Goal: Contribute content: Add original content to the website for others to see

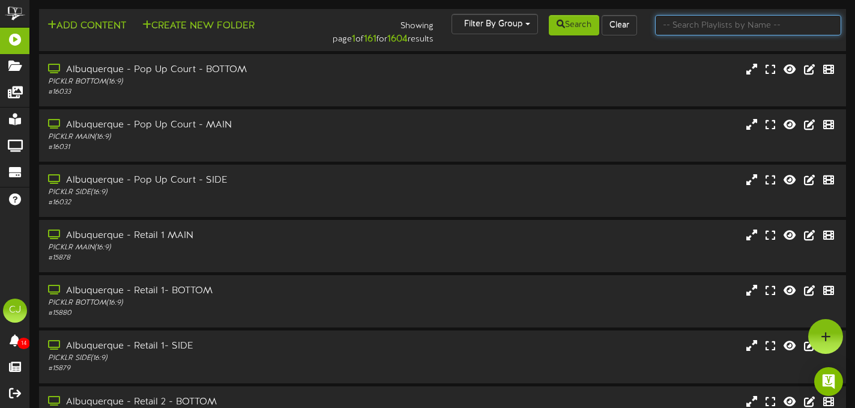
click at [695, 30] on input "text" at bounding box center [748, 25] width 186 height 20
type input "e"
type input "manahawkin"
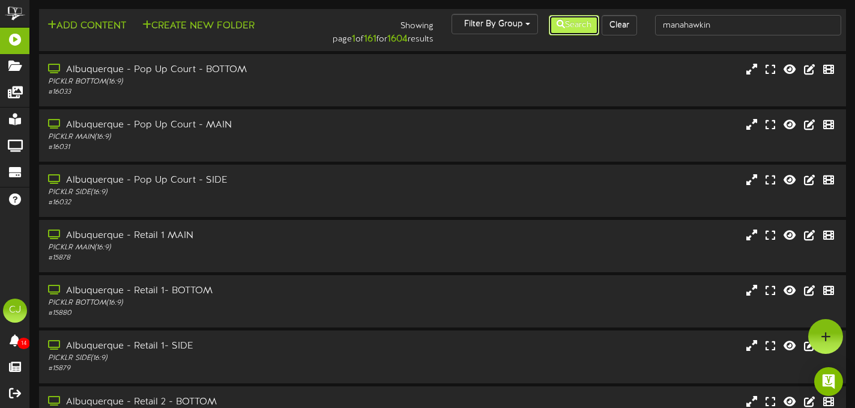
click at [585, 30] on button "Search" at bounding box center [574, 25] width 50 height 20
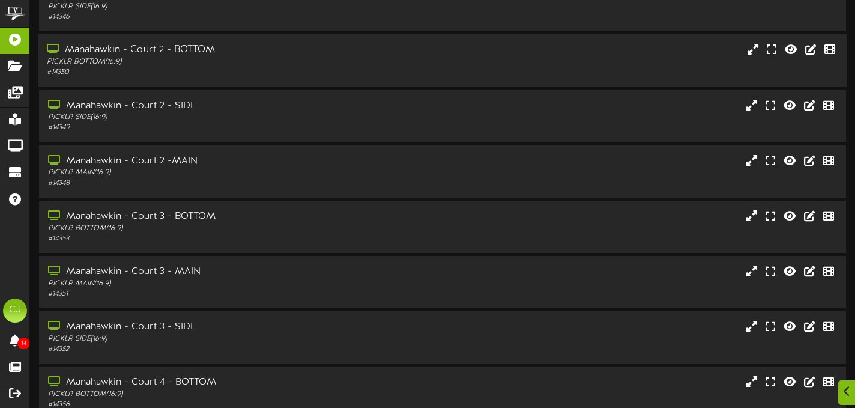
scroll to position [246, 0]
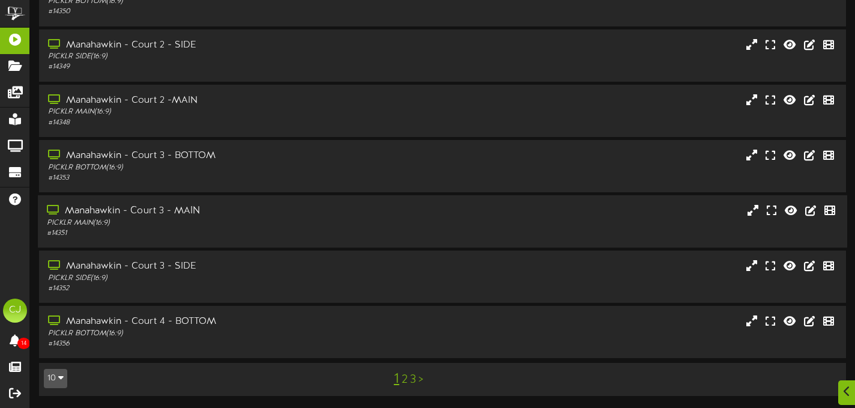
click at [195, 217] on div "Manahawkin - Court 3 - MAIN" at bounding box center [207, 211] width 320 height 14
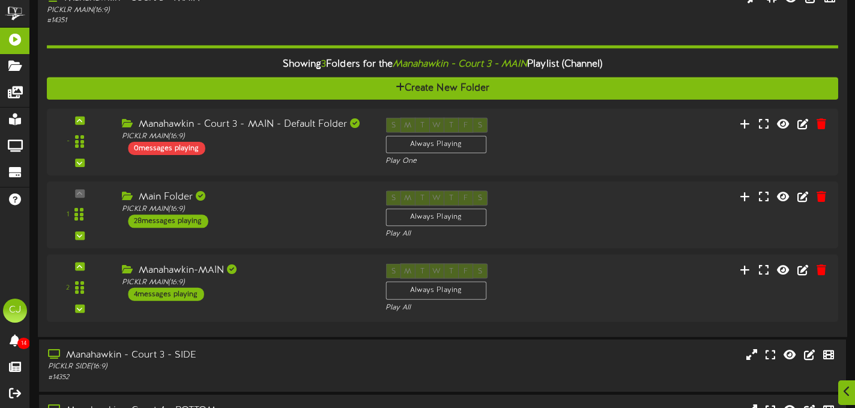
scroll to position [449, 0]
click at [309, 276] on div "Manahawkin-MAIN" at bounding box center [243, 269] width 248 height 14
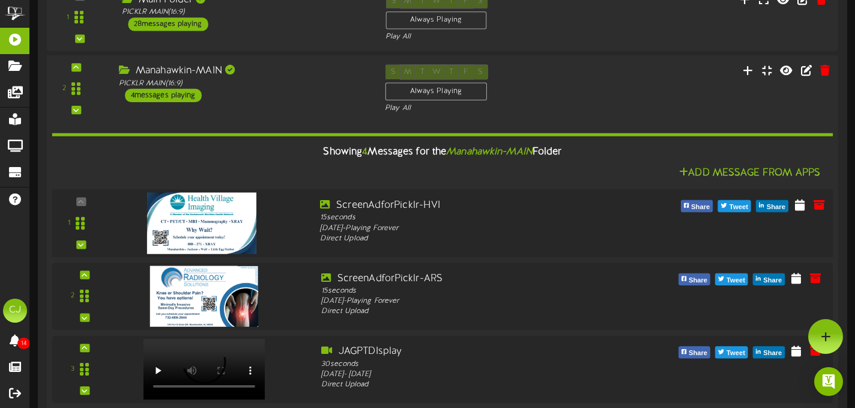
scroll to position [604, 0]
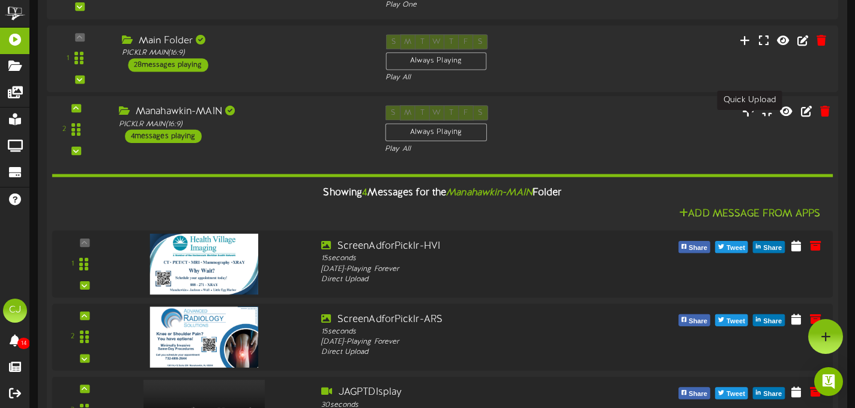
click at [745, 118] on icon at bounding box center [748, 111] width 13 height 13
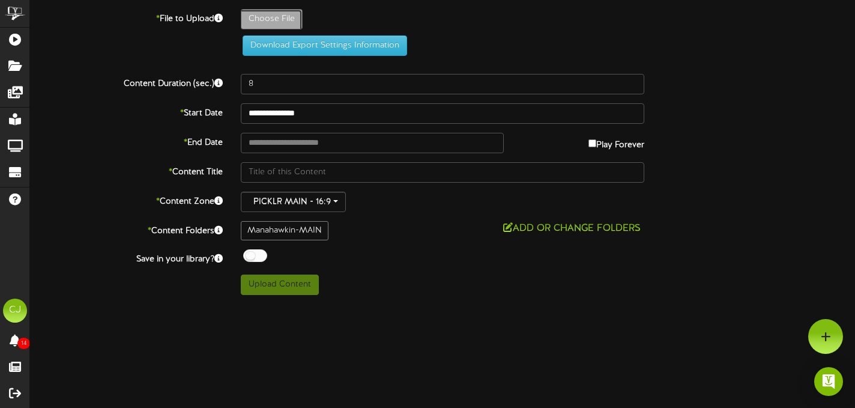
type input "**********"
type input "HerbonologyAd"
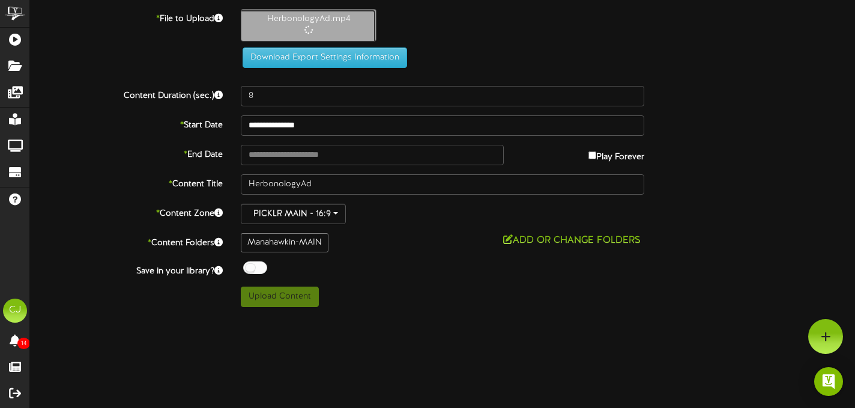
type input "15"
click at [306, 303] on button "Upload Content" at bounding box center [280, 297] width 78 height 20
type input "**********"
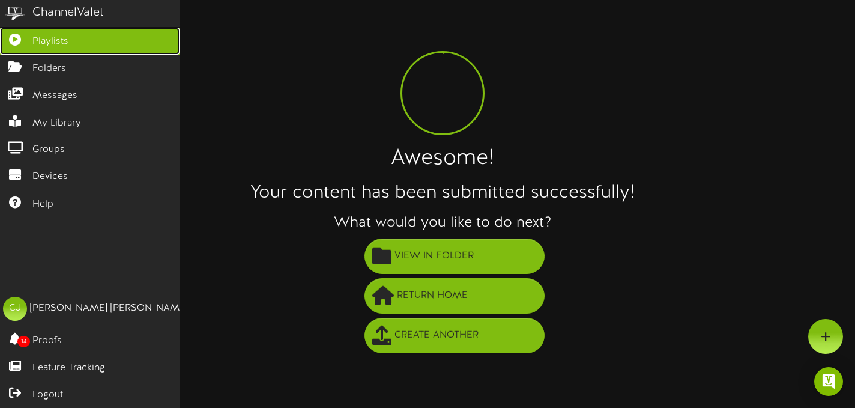
click at [63, 31] on link "Playlists" at bounding box center [90, 41] width 180 height 27
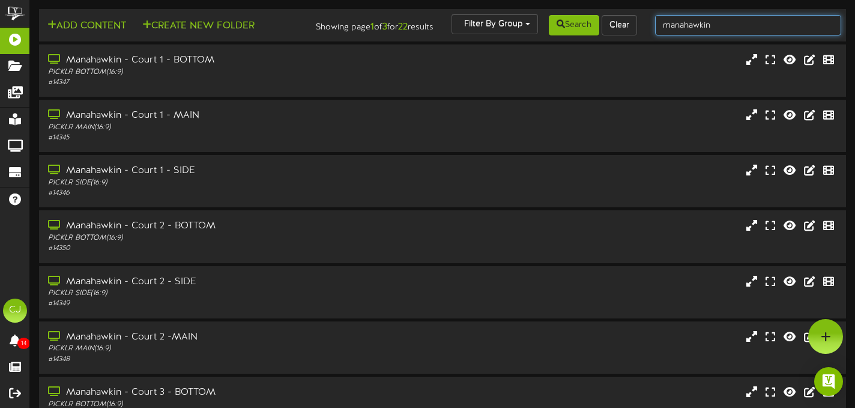
click at [731, 30] on input "manahawkin" at bounding box center [748, 25] width 186 height 20
drag, startPoint x: 731, startPoint y: 30, endPoint x: 608, endPoint y: 25, distance: 122.6
click at [608, 25] on div "Add Content Create New Folder Showing page 1 of 3 for 22 results Filter By Grou…" at bounding box center [443, 25] width 816 height 23
type input "menomonee"
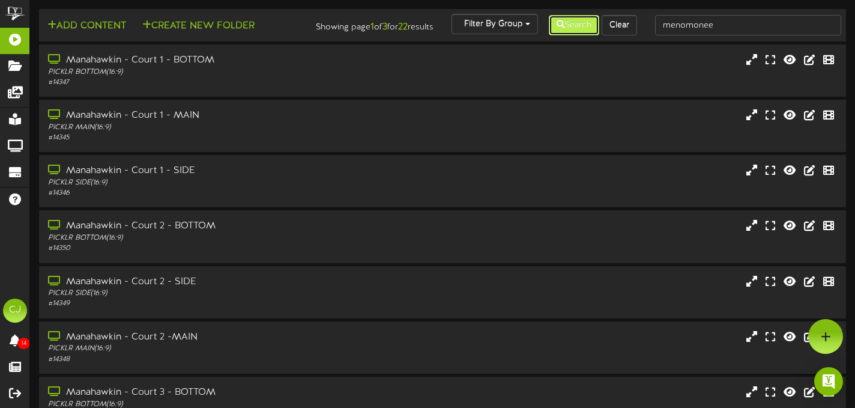
click at [571, 29] on button "Search" at bounding box center [574, 25] width 50 height 20
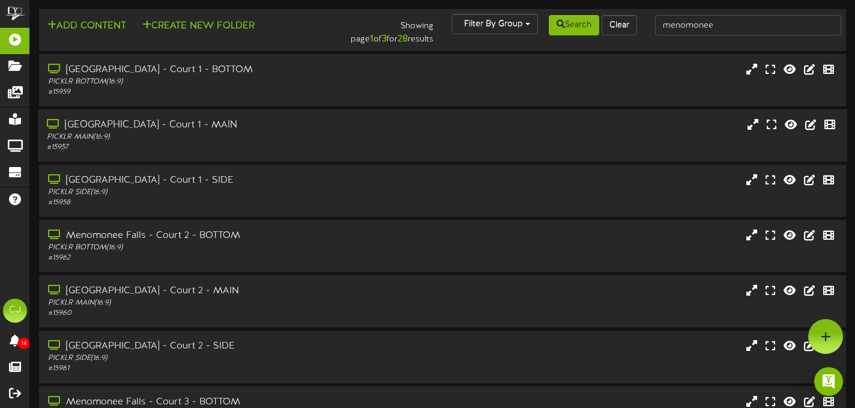
click at [220, 129] on div "[GEOGRAPHIC_DATA] - Court 1 - MAIN" at bounding box center [207, 125] width 320 height 14
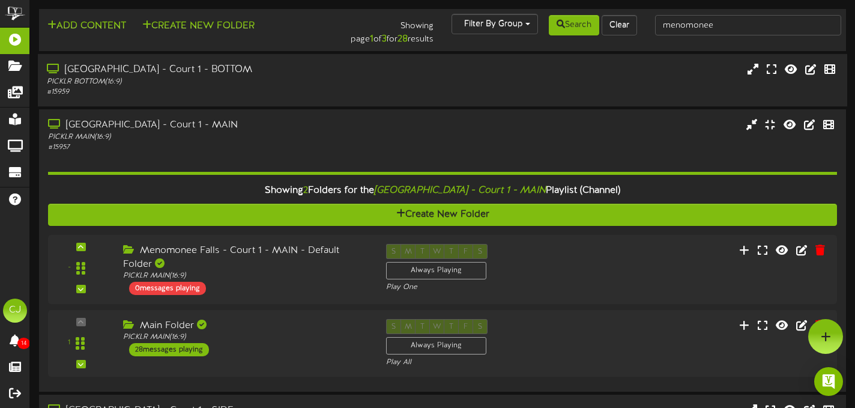
click at [264, 85] on div "PICKLR BOTTOM ( 16:9 )" at bounding box center [207, 82] width 320 height 10
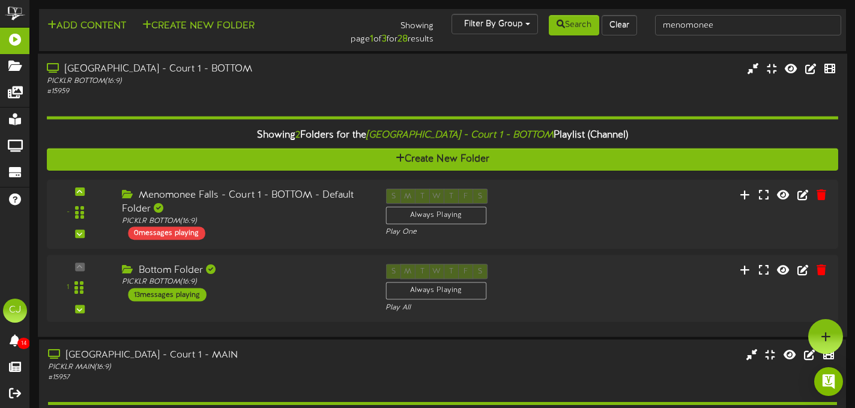
click at [336, 74] on div "[GEOGRAPHIC_DATA] - Court 1 - BOTTOM" at bounding box center [207, 69] width 320 height 14
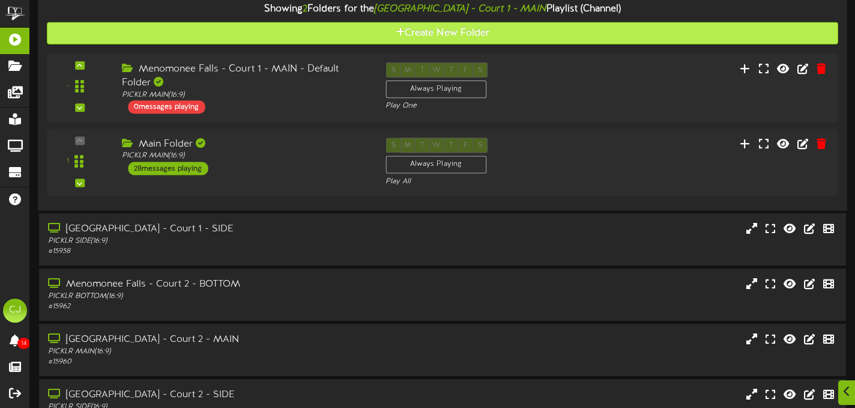
scroll to position [184, 0]
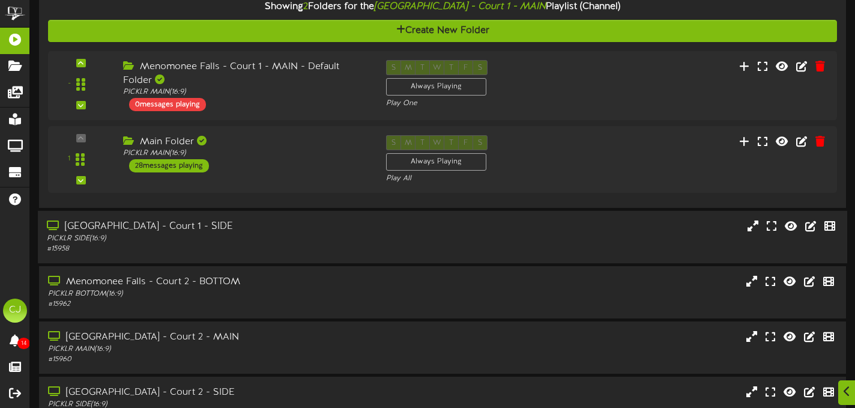
click at [352, 241] on div "PICKLR SIDE ( 16:9 )" at bounding box center [207, 239] width 320 height 10
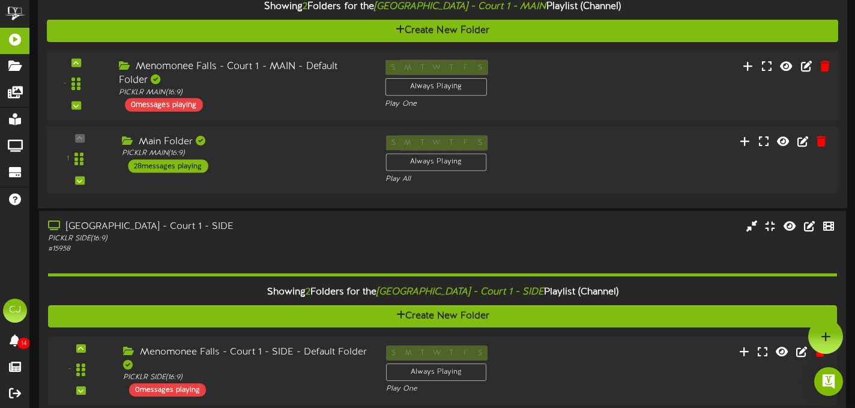
scroll to position [0, 0]
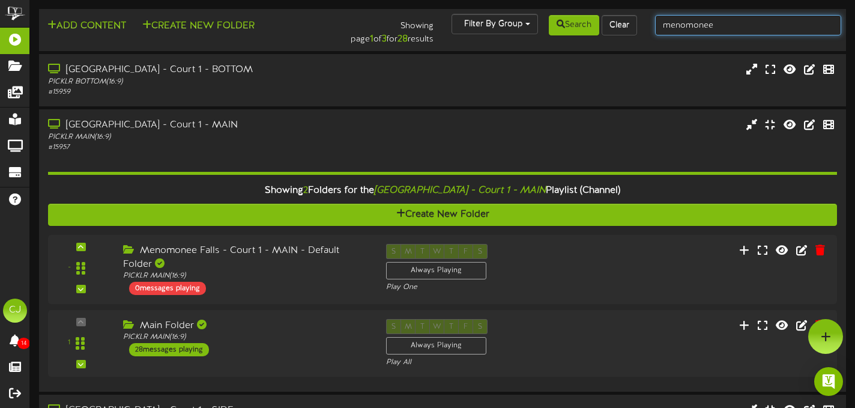
drag, startPoint x: 721, startPoint y: 28, endPoint x: 651, endPoint y: 28, distance: 70.9
click at [651, 28] on div "menomonee" at bounding box center [748, 25] width 204 height 23
type input "scottsdale"
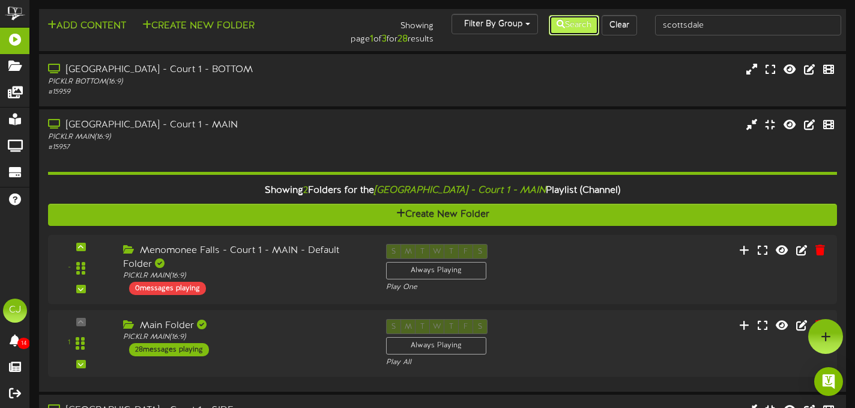
click at [572, 24] on button "Search" at bounding box center [574, 25] width 50 height 20
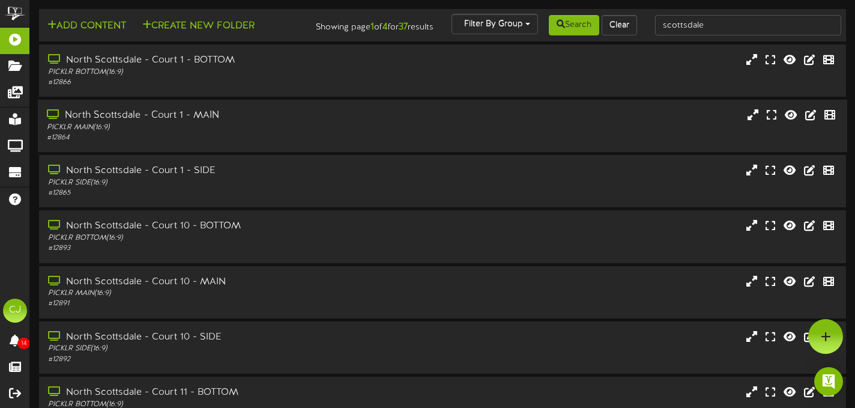
click at [390, 139] on div "North Scottsdale - Court 1 - MAIN PICKLR MAIN ( 16:9 ) # 12864" at bounding box center [443, 126] width 810 height 34
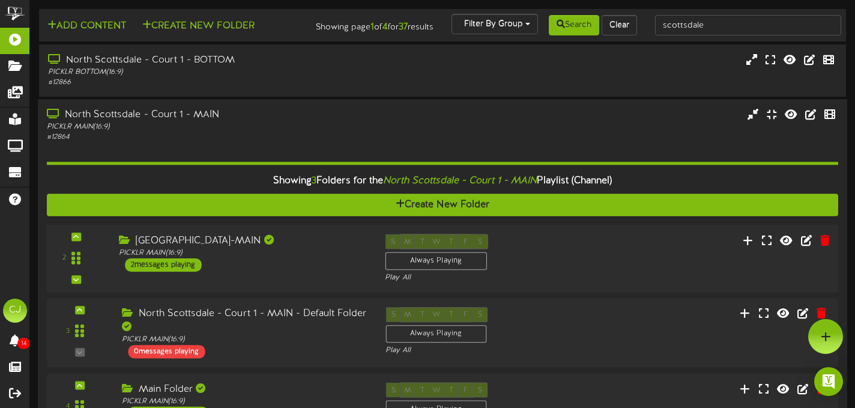
click at [291, 247] on div "[GEOGRAPHIC_DATA]-MAIN" at bounding box center [243, 241] width 248 height 14
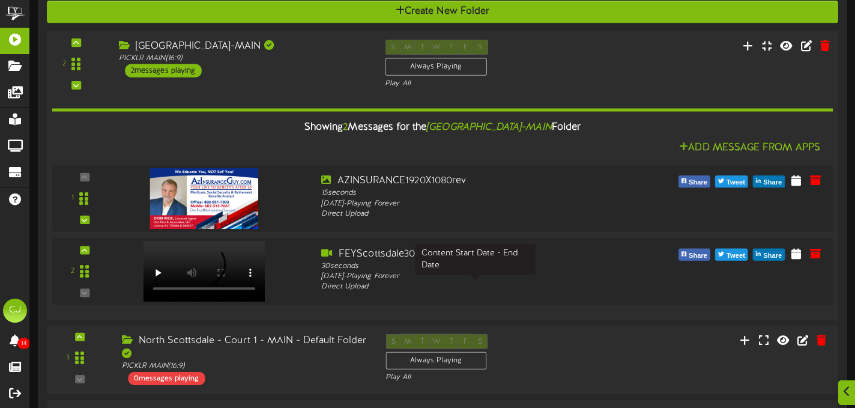
scroll to position [194, 0]
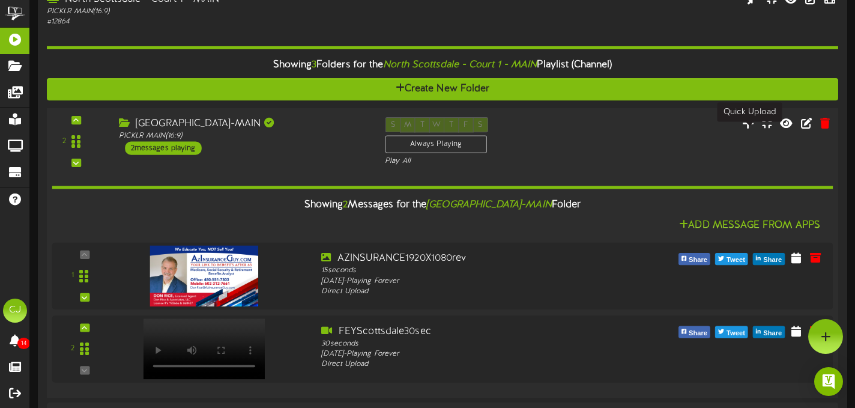
click at [750, 130] on icon at bounding box center [748, 123] width 13 height 13
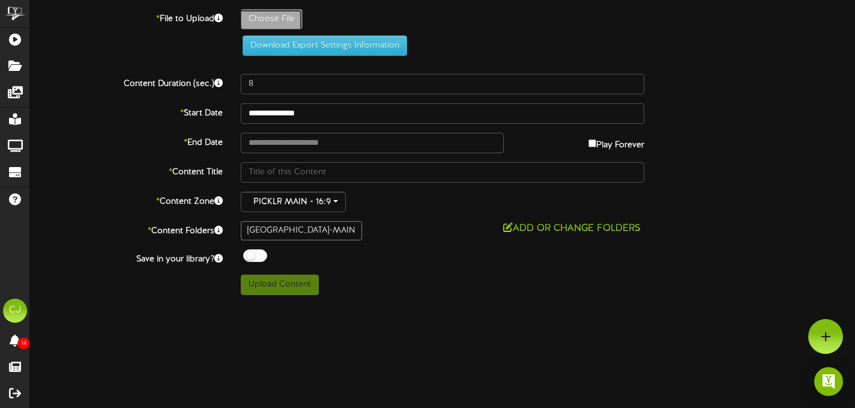
type input "**********"
type input "FEYScottsdale30sec"
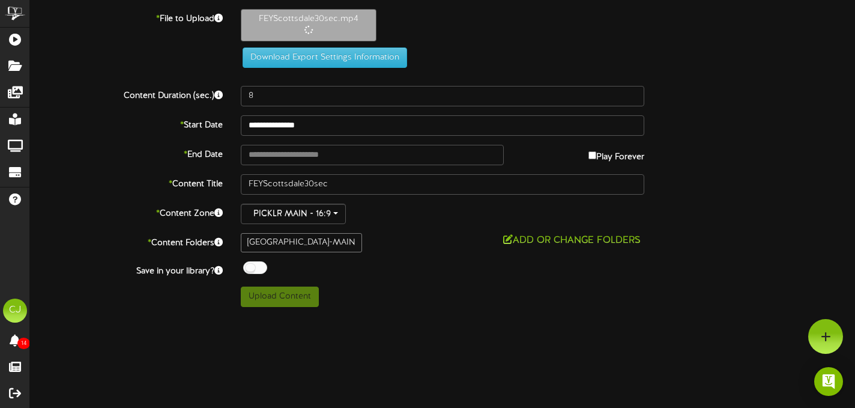
type input "30"
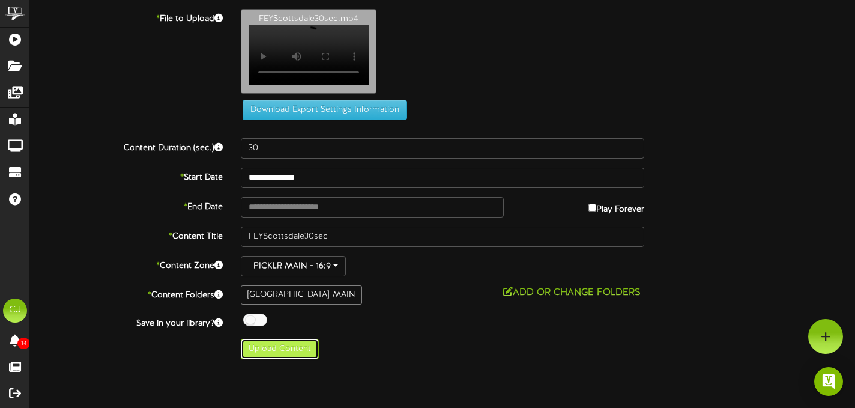
click at [292, 354] on button "Upload Content" at bounding box center [280, 349] width 78 height 20
type input "**********"
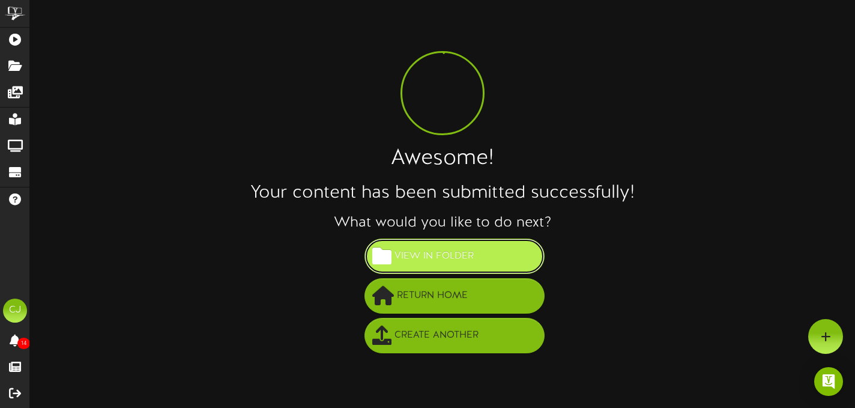
click at [472, 256] on span "View in Folder" at bounding box center [434, 256] width 85 height 20
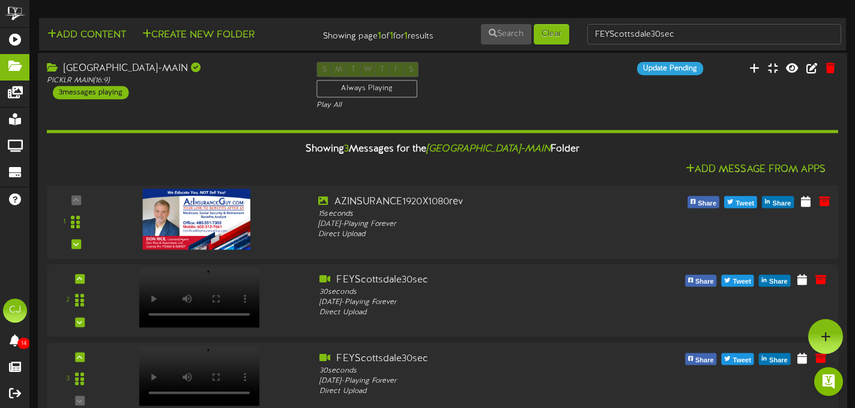
scroll to position [34, 0]
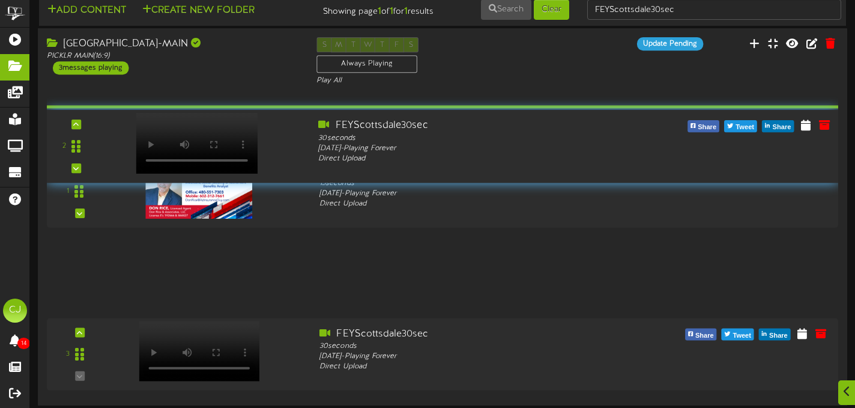
drag, startPoint x: 79, startPoint y: 274, endPoint x: 89, endPoint y: 145, distance: 129.6
click at [89, 145] on div "2" at bounding box center [76, 146] width 49 height 55
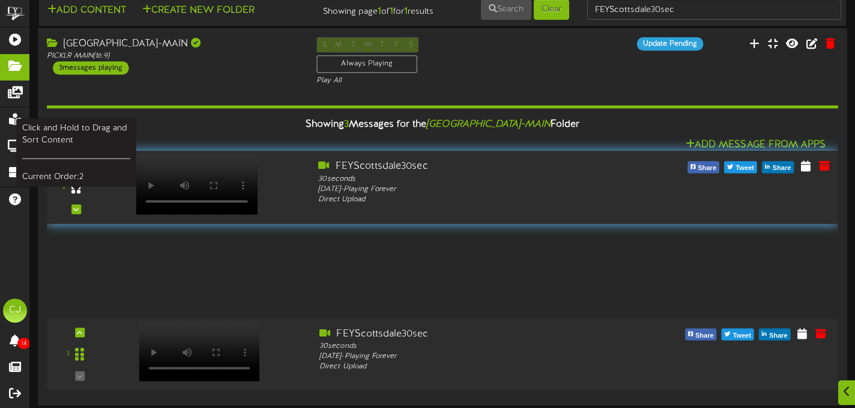
drag, startPoint x: 79, startPoint y: 278, endPoint x: 83, endPoint y: 190, distance: 88.4
click at [83, 190] on div at bounding box center [76, 187] width 28 height 31
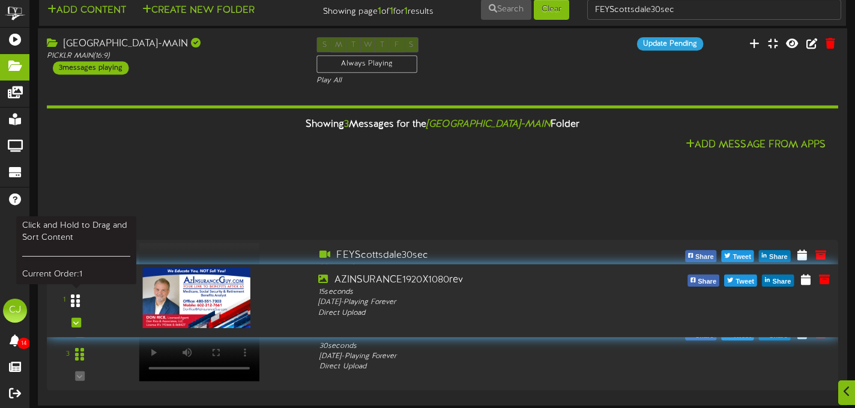
drag, startPoint x: 76, startPoint y: 202, endPoint x: 71, endPoint y: 305, distance: 102.8
click at [71, 305] on icon at bounding box center [75, 300] width 9 height 14
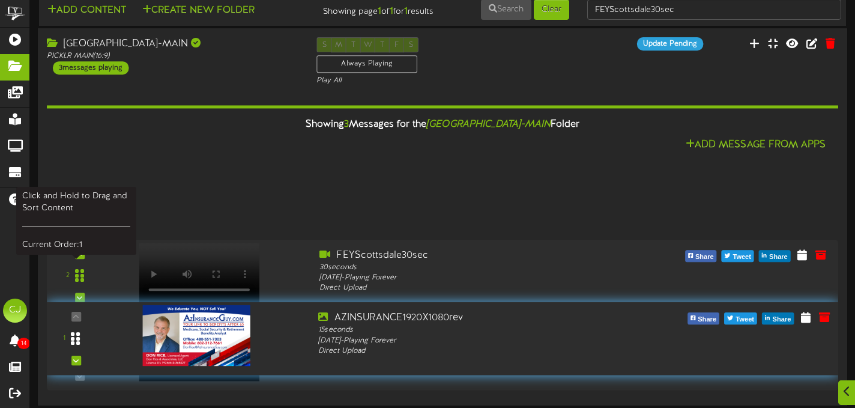
drag, startPoint x: 79, startPoint y: 193, endPoint x: 71, endPoint y: 333, distance: 140.2
click at [70, 333] on div at bounding box center [76, 338] width 28 height 31
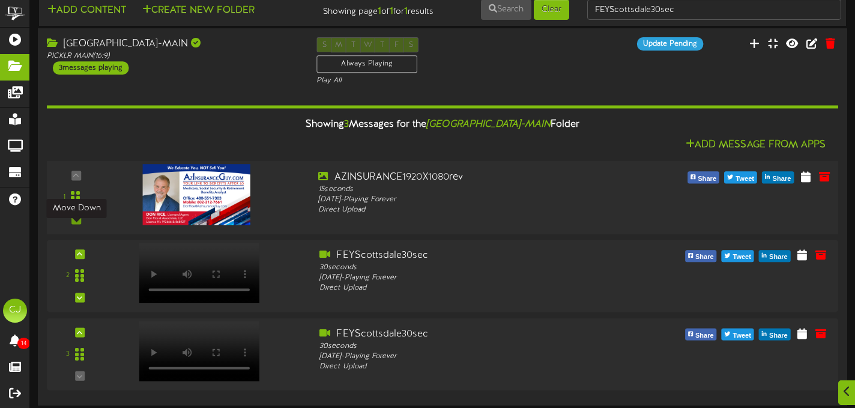
click at [79, 223] on div at bounding box center [76, 219] width 10 height 10
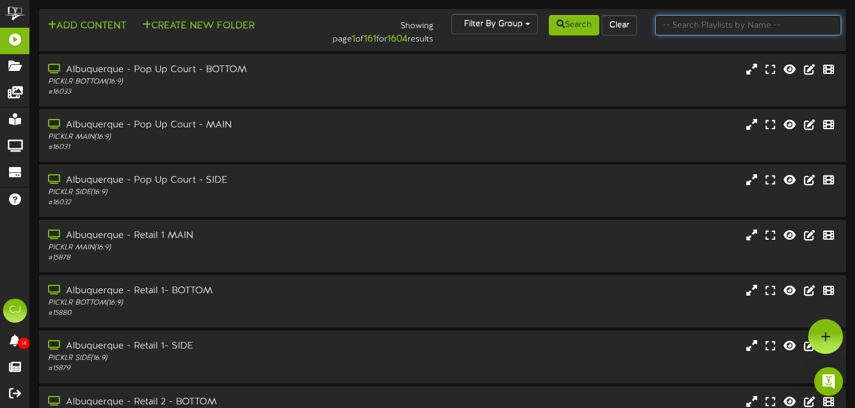
click at [692, 28] on input "text" at bounding box center [748, 25] width 186 height 20
type input "newark"
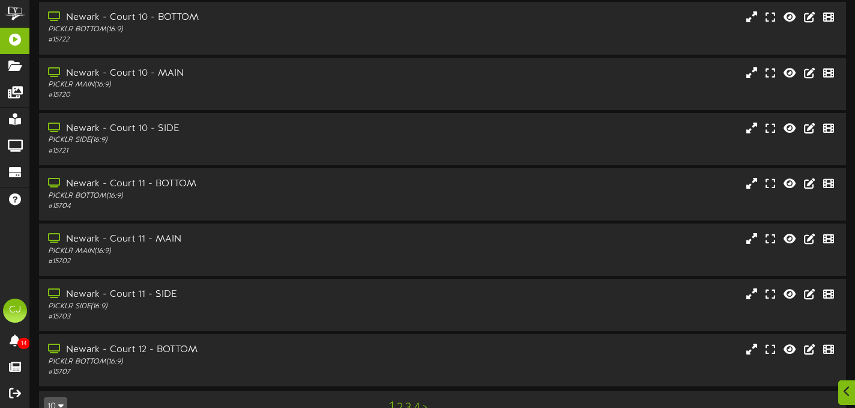
scroll to position [246, 0]
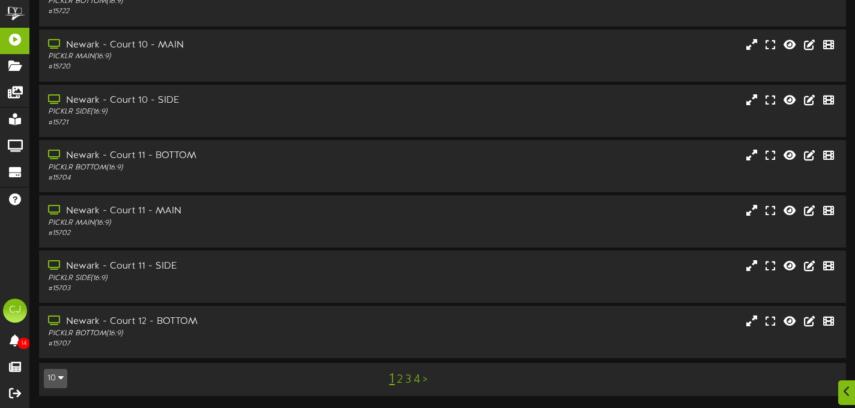
click at [418, 378] on link "4" at bounding box center [417, 379] width 7 height 13
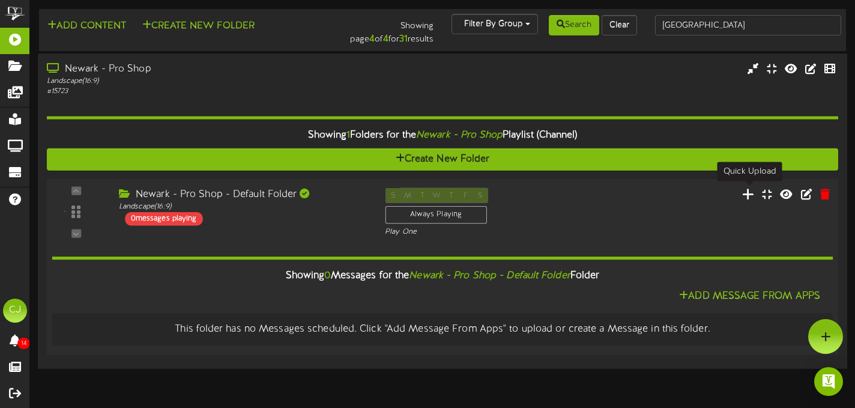
click at [749, 195] on icon at bounding box center [748, 193] width 13 height 13
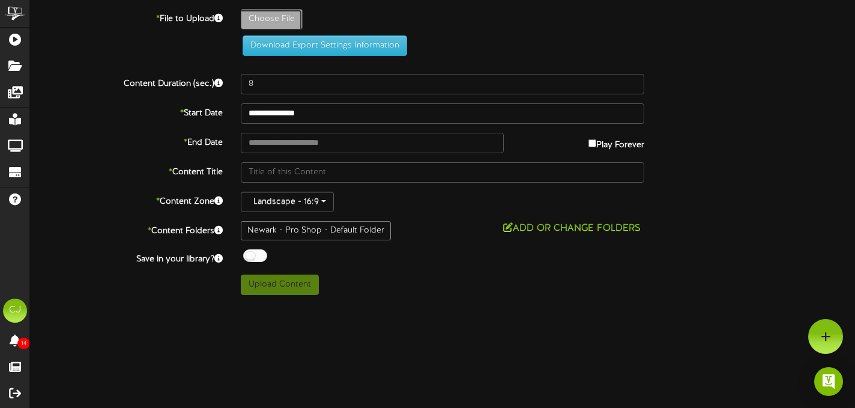
type input "**********"
type input "ComparisonSheet-RevelTV48"
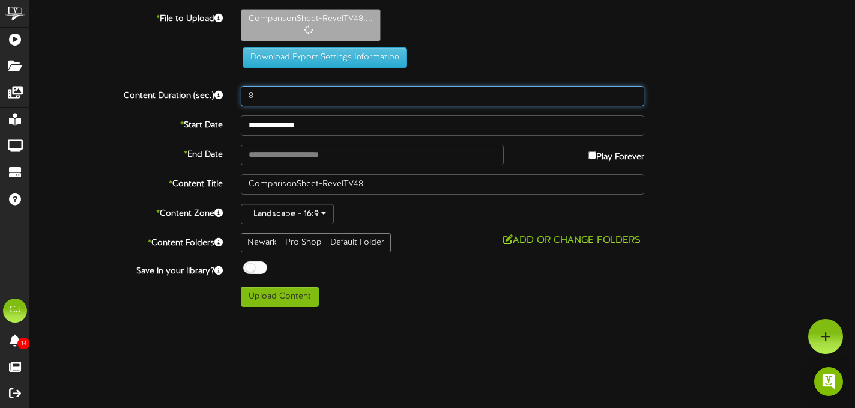
click at [280, 102] on input "8" at bounding box center [443, 96] width 404 height 20
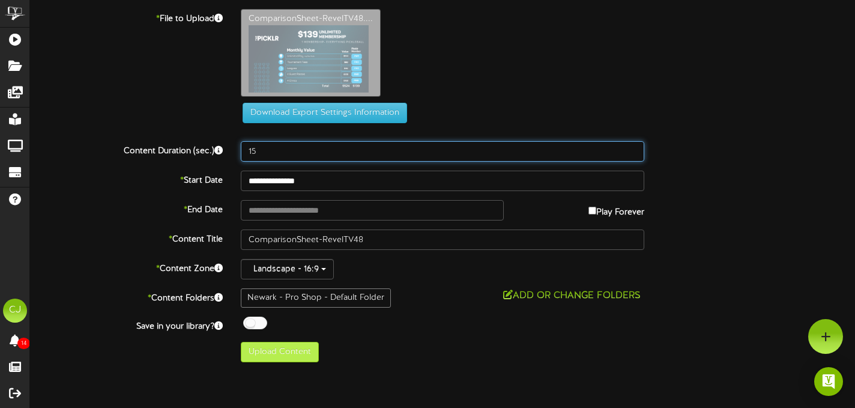
type input "15"
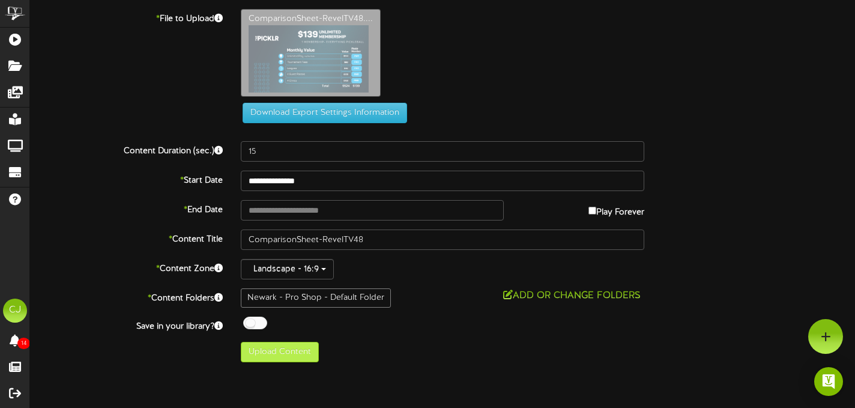
click at [300, 296] on div "Newark - Pro Shop - Default Folder" at bounding box center [316, 297] width 150 height 19
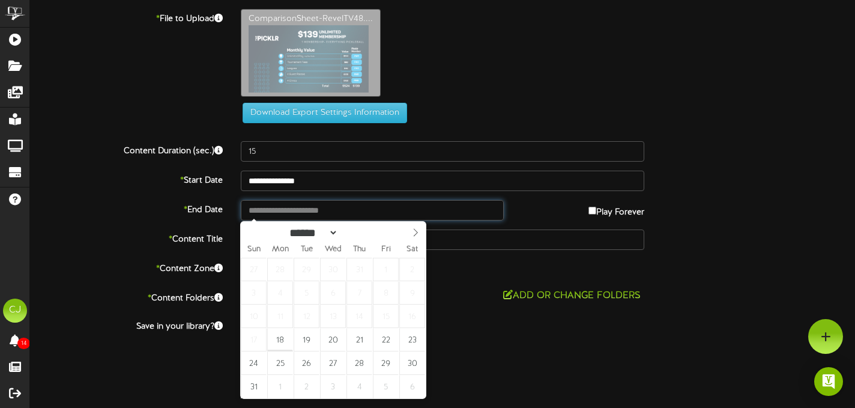
click at [321, 210] on input "text" at bounding box center [372, 210] width 263 height 20
type input "**********"
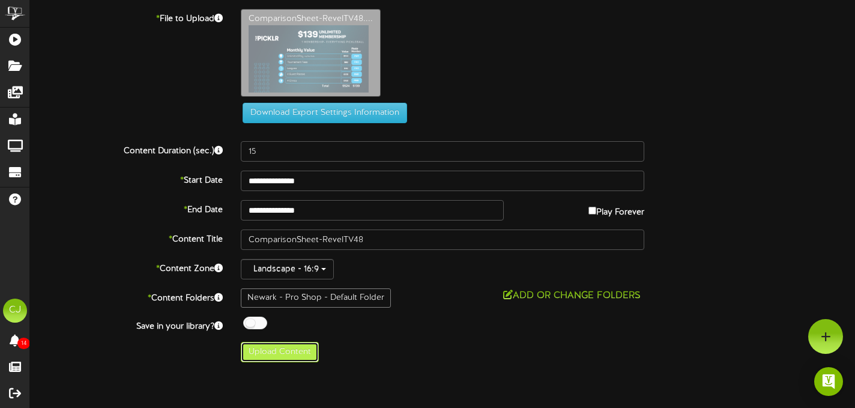
click at [288, 348] on button "Upload Content" at bounding box center [280, 352] width 78 height 20
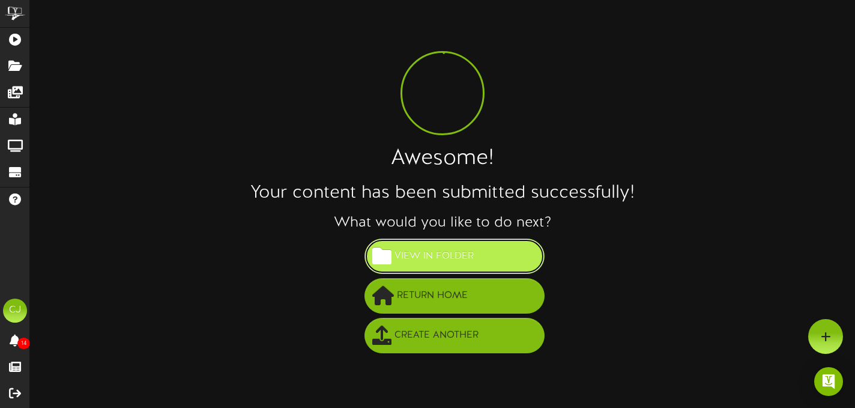
click at [422, 255] on span "View in Folder" at bounding box center [434, 256] width 85 height 20
